Goal: Find specific page/section: Find specific page/section

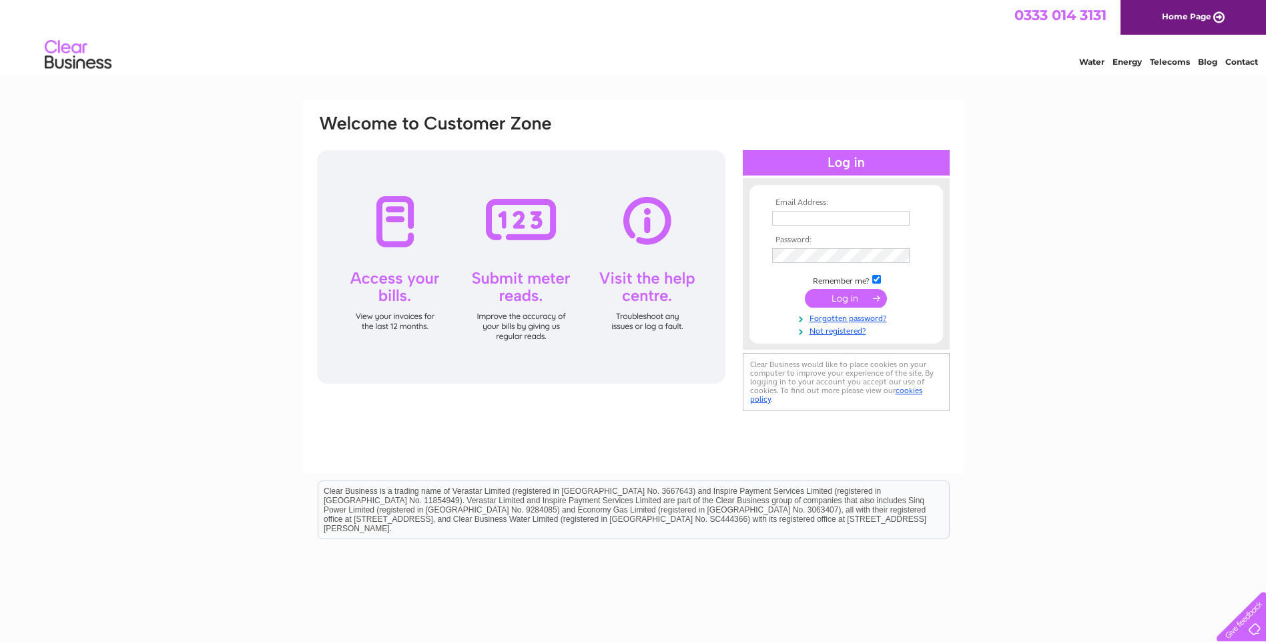
type input "[EMAIL_ADDRESS][DOMAIN_NAME]"
click at [833, 299] on input "submit" at bounding box center [846, 298] width 82 height 19
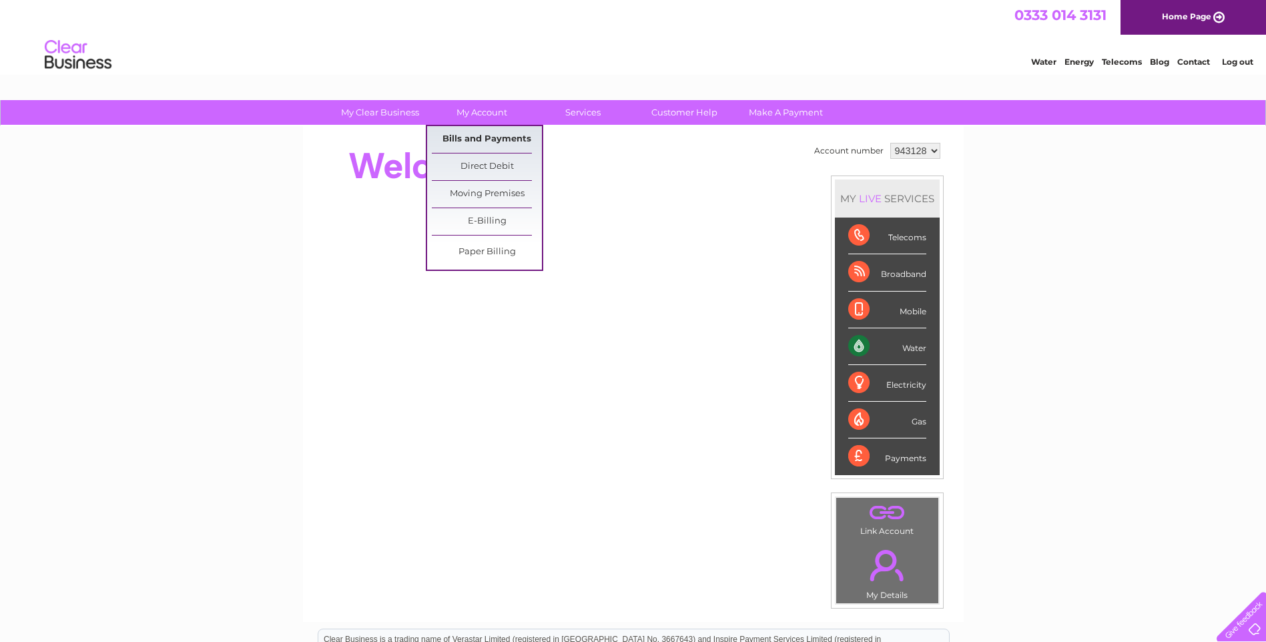
click at [501, 135] on link "Bills and Payments" at bounding box center [487, 139] width 110 height 27
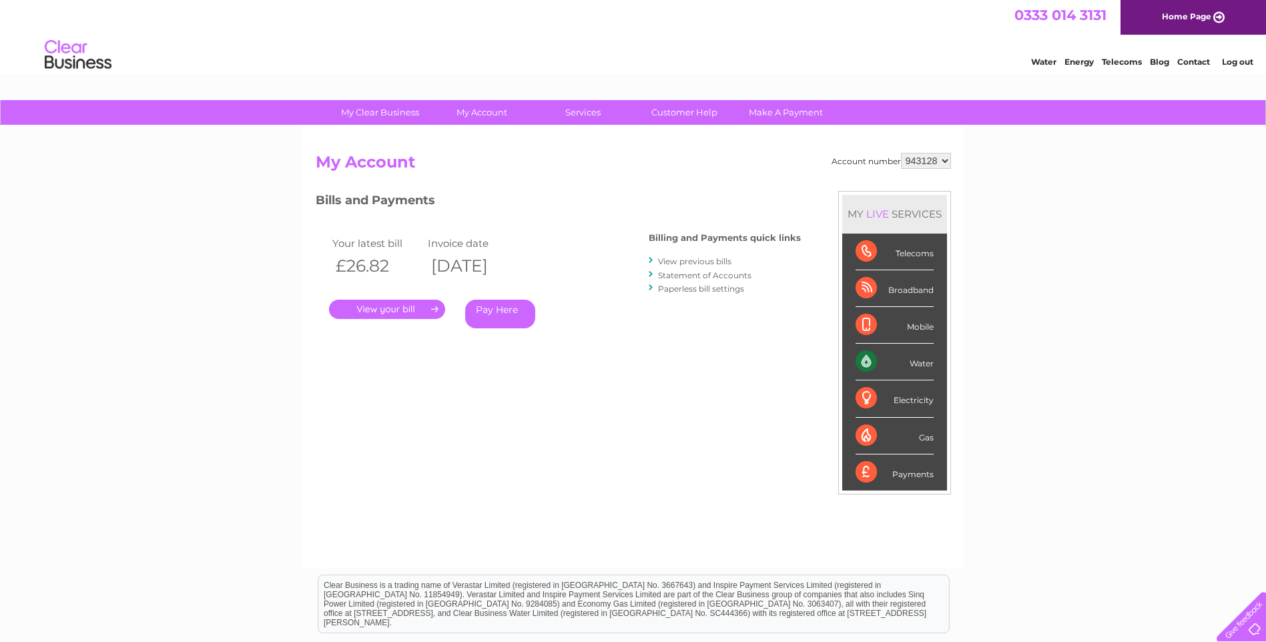
click at [417, 306] on link "." at bounding box center [387, 309] width 116 height 19
